Goal: Information Seeking & Learning: Learn about a topic

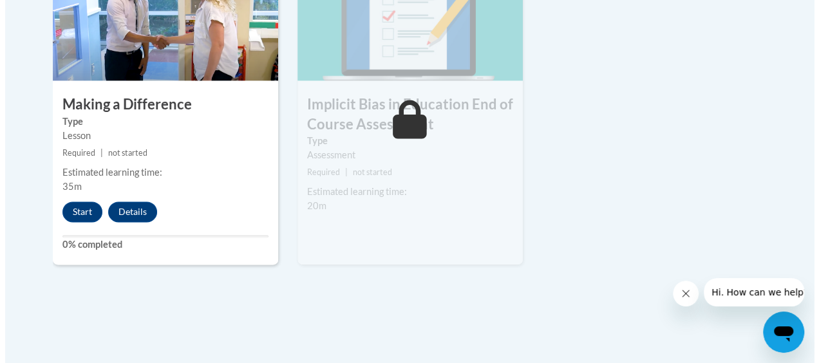
scroll to position [837, 0]
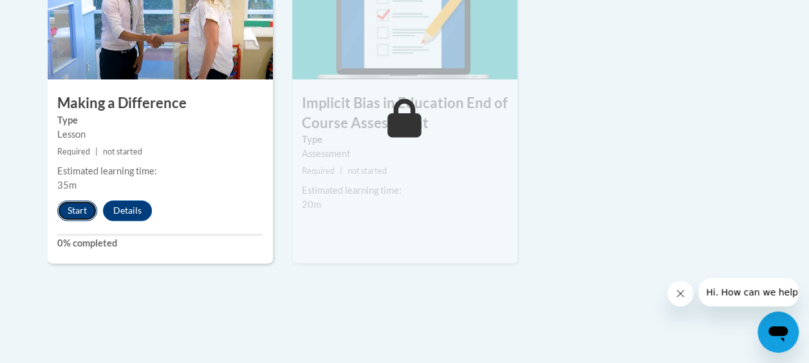
click at [75, 207] on button "Start" at bounding box center [77, 210] width 40 height 21
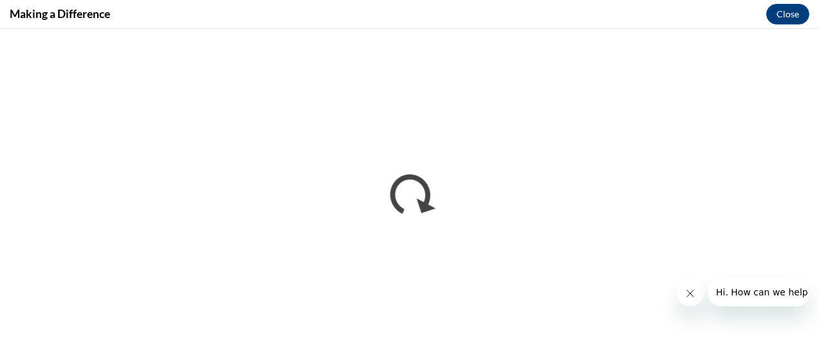
scroll to position [0, 0]
